Goal: Task Accomplishment & Management: Complete application form

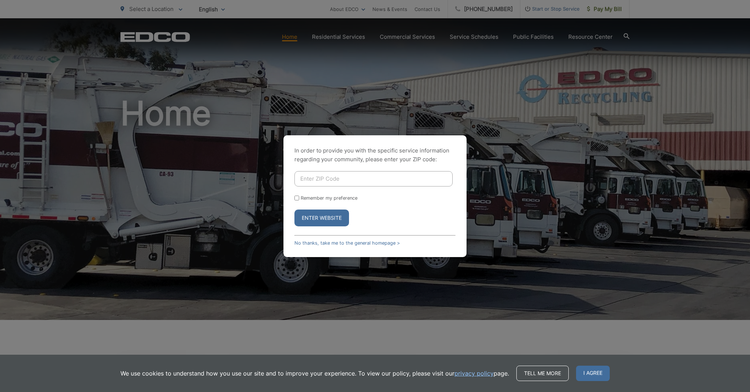
click at [312, 180] on input "Enter ZIP Code" at bounding box center [373, 178] width 158 height 15
type input "92021"
click at [316, 217] on button "Enter Website" at bounding box center [321, 218] width 55 height 17
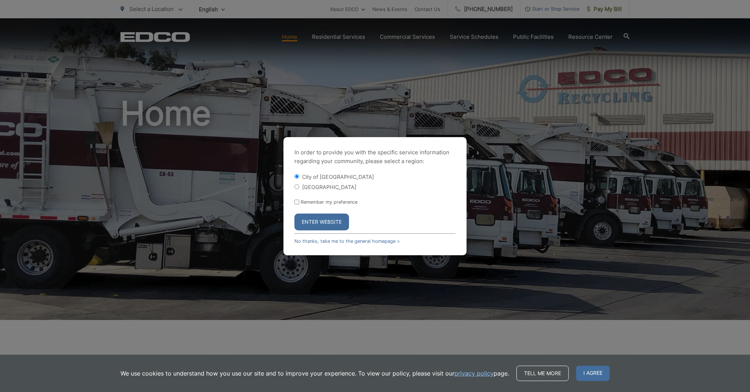
click at [315, 220] on button "Enter Website" at bounding box center [321, 222] width 55 height 17
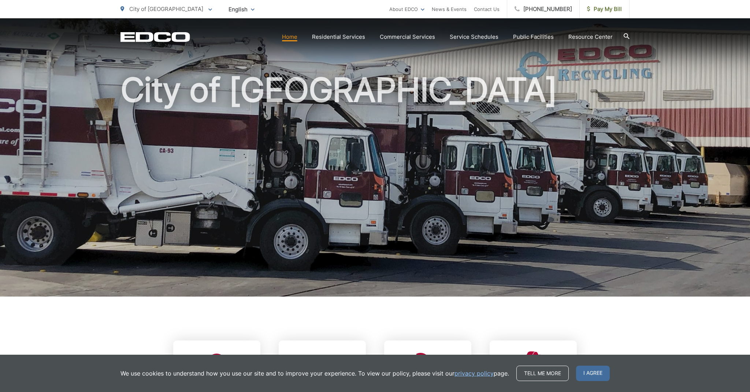
scroll to position [25, 0]
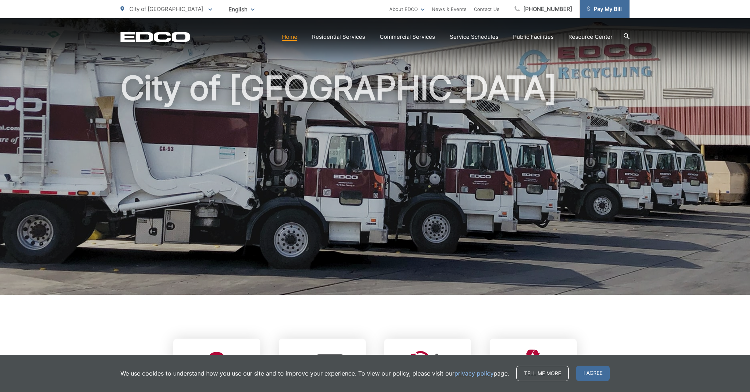
click at [601, 14] on link "Pay My Bill" at bounding box center [604, 9] width 50 height 18
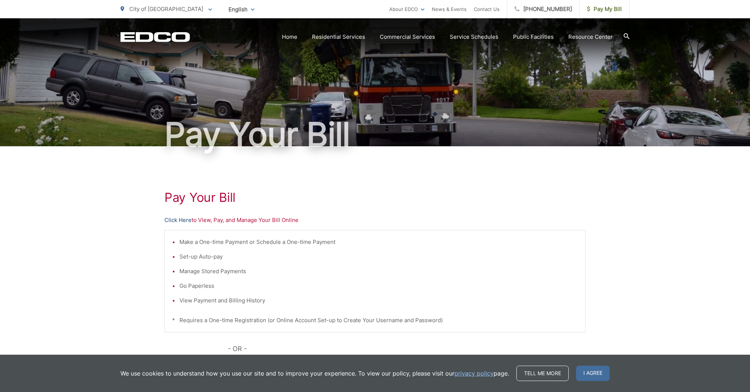
click at [173, 219] on link "Click Here" at bounding box center [177, 220] width 27 height 9
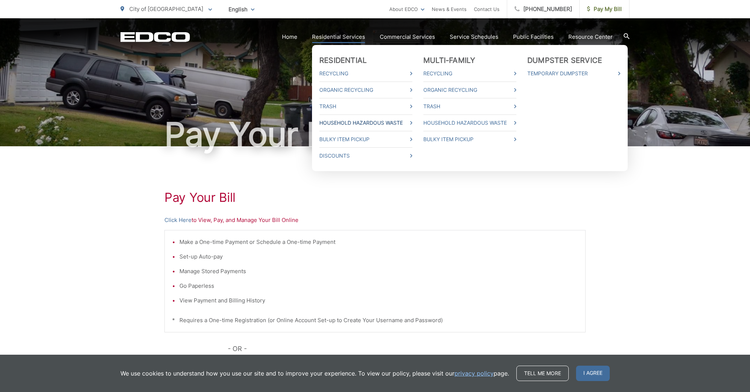
click at [347, 123] on link "Household Hazardous Waste" at bounding box center [365, 123] width 93 height 9
click at [347, 138] on link "Bulky Item Pickup" at bounding box center [365, 139] width 93 height 9
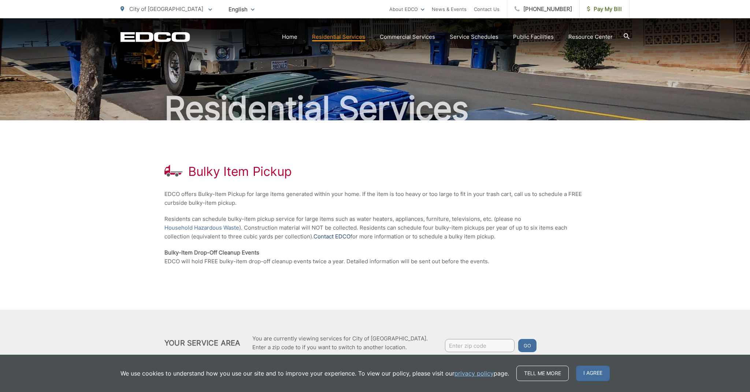
scroll to position [28, 0]
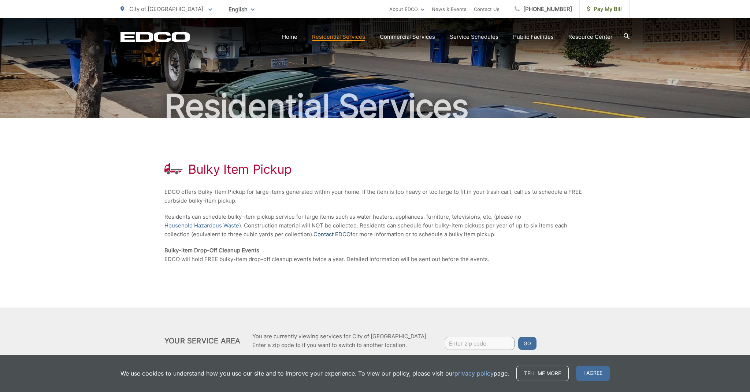
click at [339, 236] on link "Contact EDCO" at bounding box center [331, 234] width 37 height 9
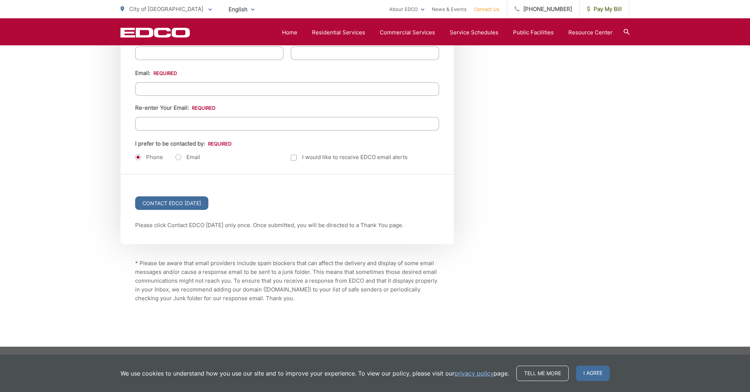
scroll to position [927, 0]
click at [193, 205] on input "Contact EDCO Today" at bounding box center [171, 204] width 73 height 14
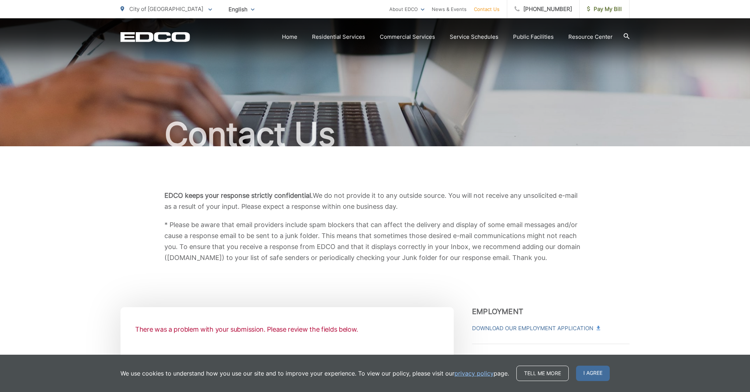
click at [490, 10] on link "Contact Us" at bounding box center [487, 9] width 26 height 9
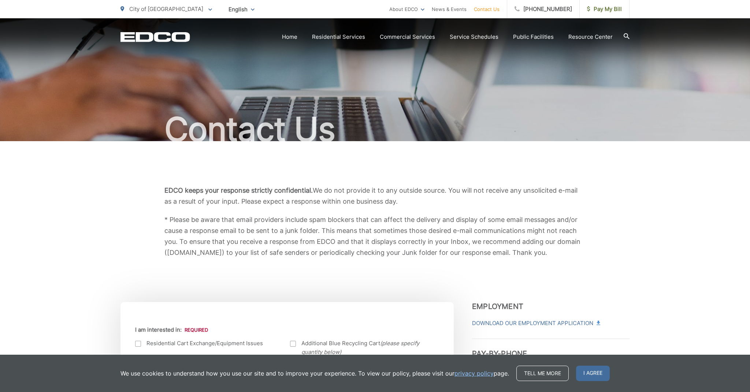
scroll to position [6, 0]
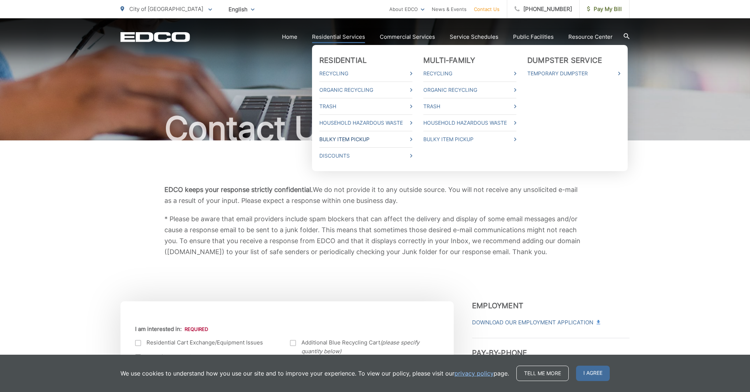
click at [349, 139] on link "Bulky Item Pickup" at bounding box center [365, 139] width 93 height 9
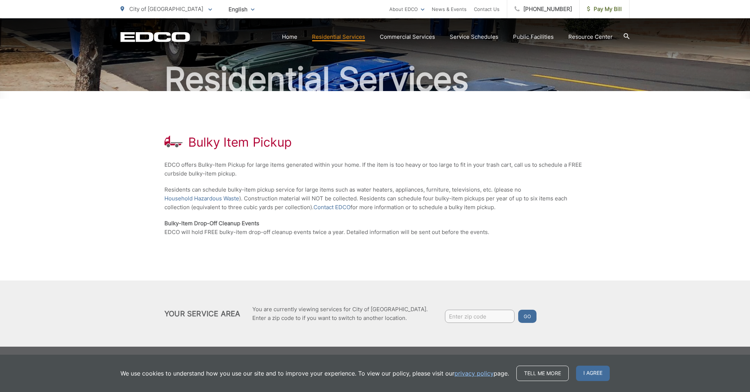
scroll to position [55, 0]
click at [336, 207] on link "Contact EDCO" at bounding box center [331, 207] width 37 height 9
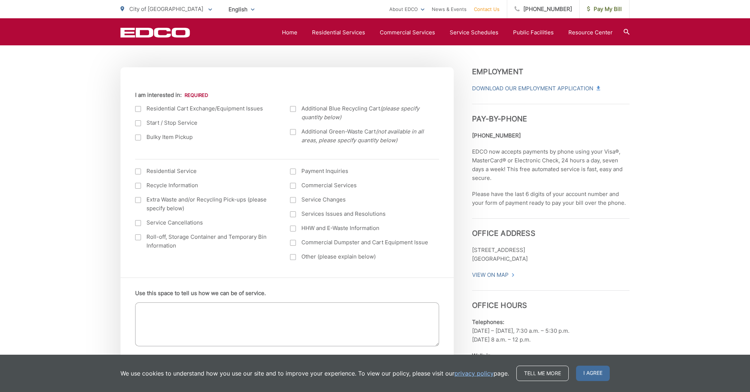
scroll to position [241, 0]
click at [137, 136] on div at bounding box center [138, 137] width 6 height 6
click at [0, 0] on input "Bulky Item Pickup" at bounding box center [0, 0] width 0 height 0
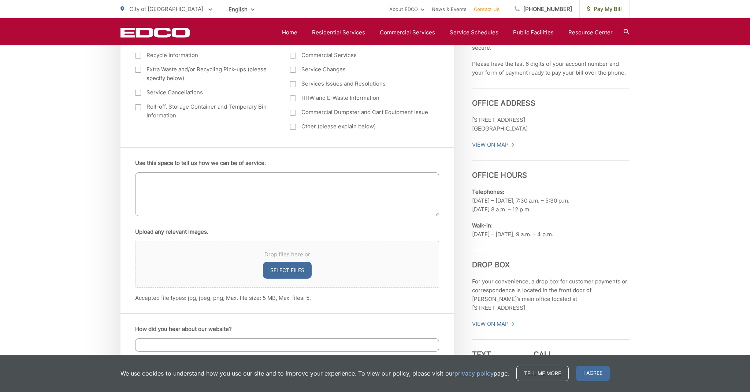
scroll to position [414, 0]
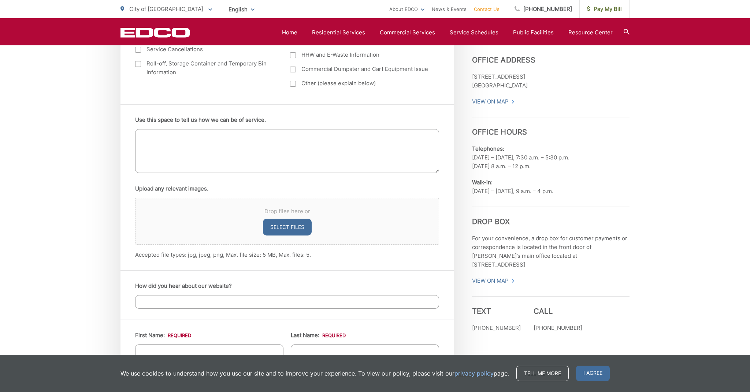
click at [153, 139] on textarea "Use this space to tell us how we can be of service." at bounding box center [287, 151] width 304 height 44
click at [222, 137] on textarea "I have a recliner I would like picked up" at bounding box center [287, 151] width 304 height 44
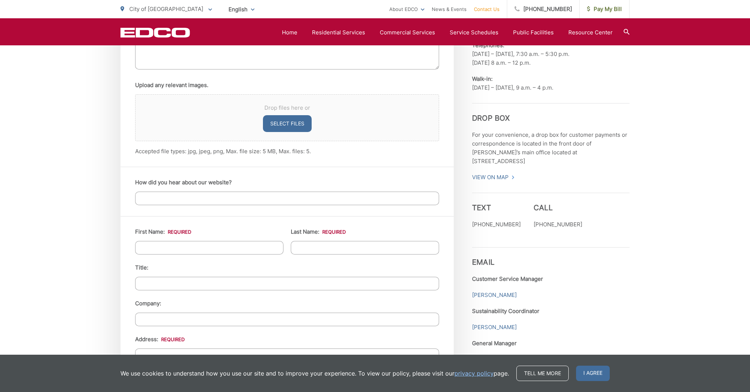
scroll to position [533, 0]
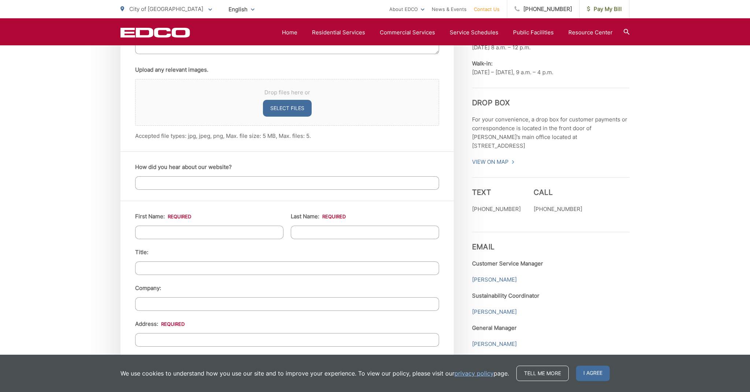
type textarea "I have a recliner I would like picked up"
type input "[PERSON_NAME]"
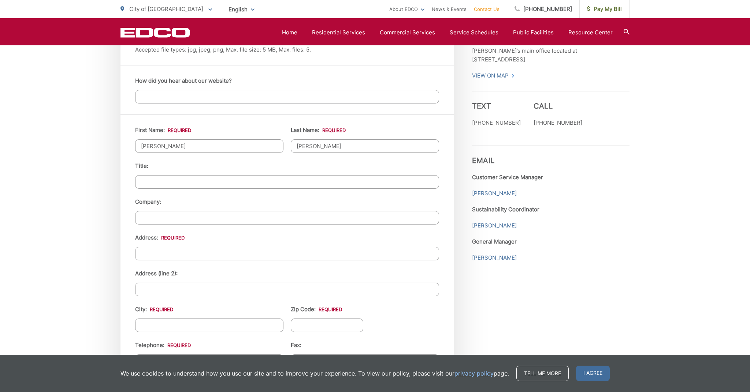
scroll to position [620, 0]
type input "[PERSON_NAME]"
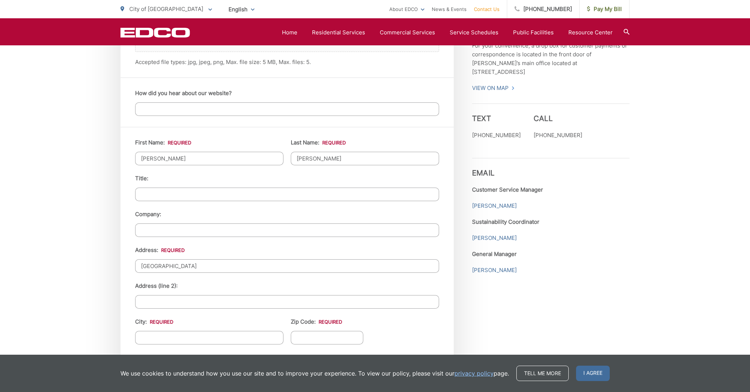
type input "[GEOGRAPHIC_DATA]"
type input "El Cajon"
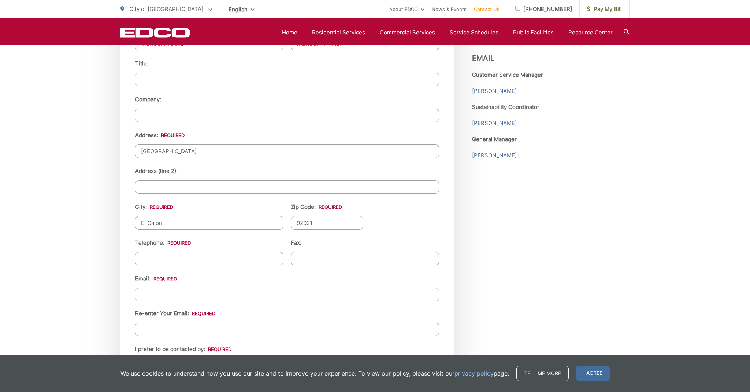
scroll to position [743, 0]
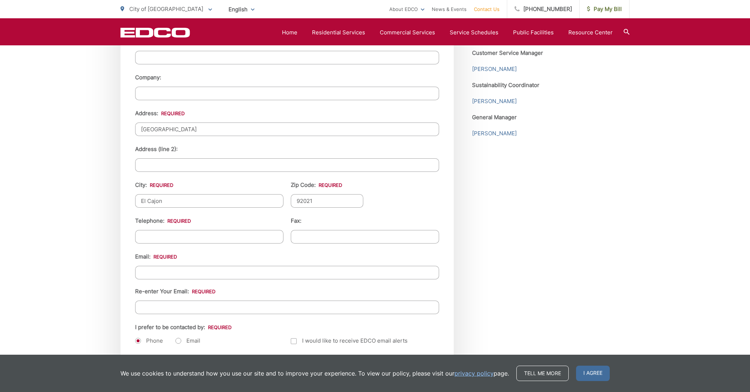
type input "92021"
click at [145, 238] on input "(___) ___-____" at bounding box center [209, 237] width 148 height 14
type input "[PHONE_NUMBER]"
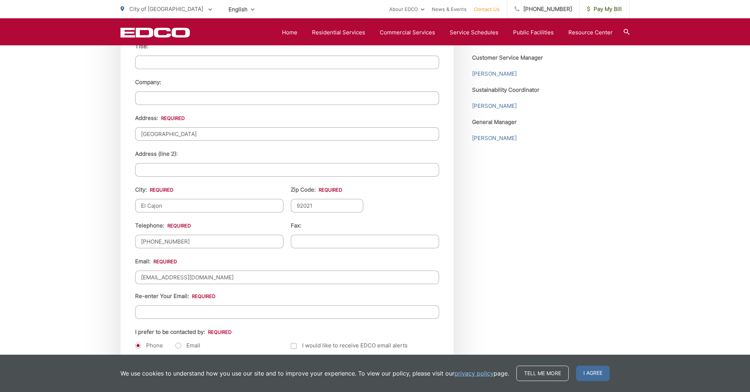
scroll to position [730, 0]
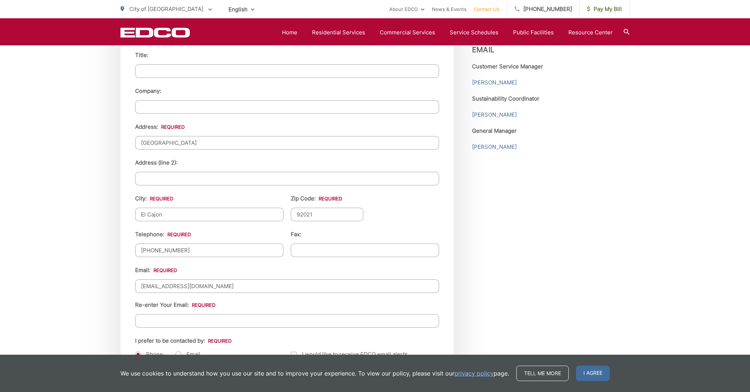
type input "[EMAIL_ADDRESS][DOMAIN_NAME]"
click at [266, 296] on div "Email: [EMAIL_ADDRESS][DOMAIN_NAME] Re-enter Your Email: [EMAIL_ADDRESS][DOMAIN…" at bounding box center [287, 295] width 304 height 62
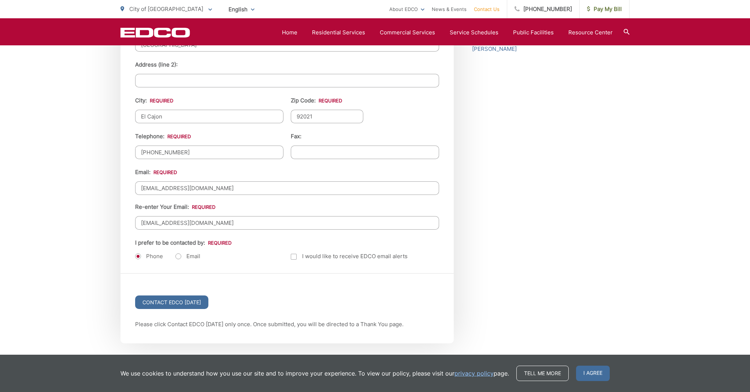
scroll to position [828, 0]
